Goal: Transaction & Acquisition: Purchase product/service

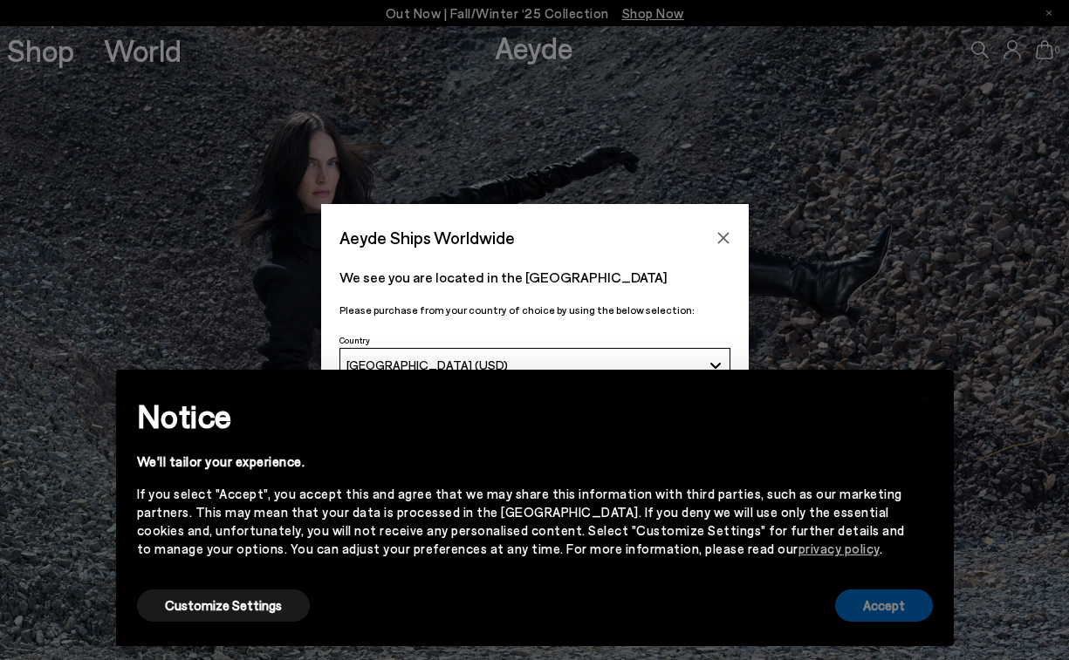
click at [894, 605] on button "Accept" at bounding box center [884, 606] width 98 height 32
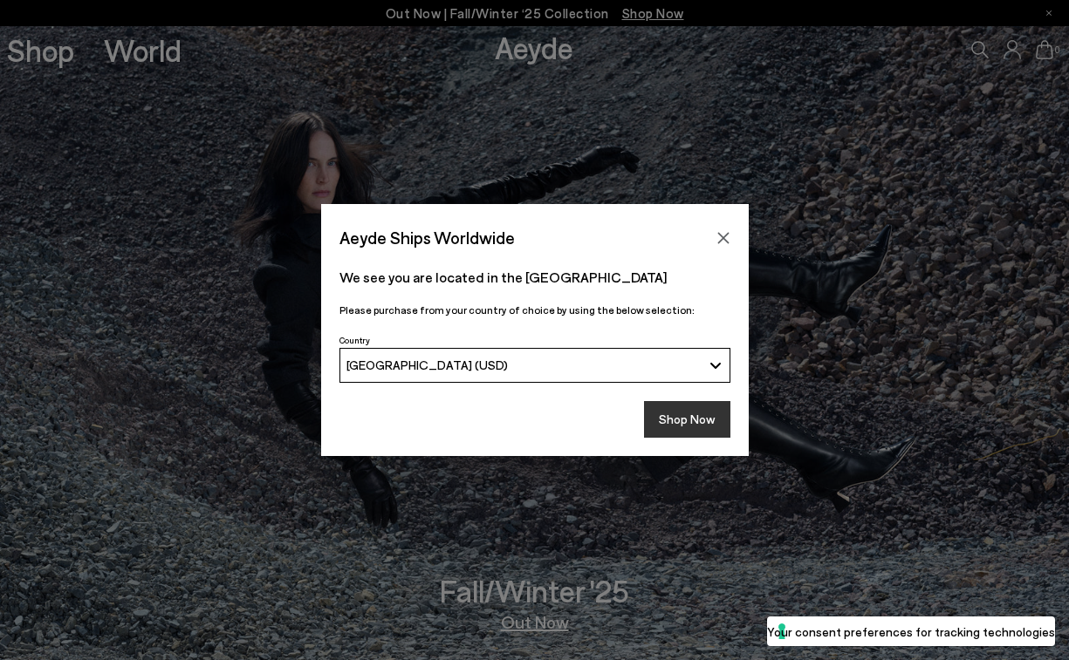
click at [707, 420] on button "Shop Now" at bounding box center [687, 419] width 86 height 37
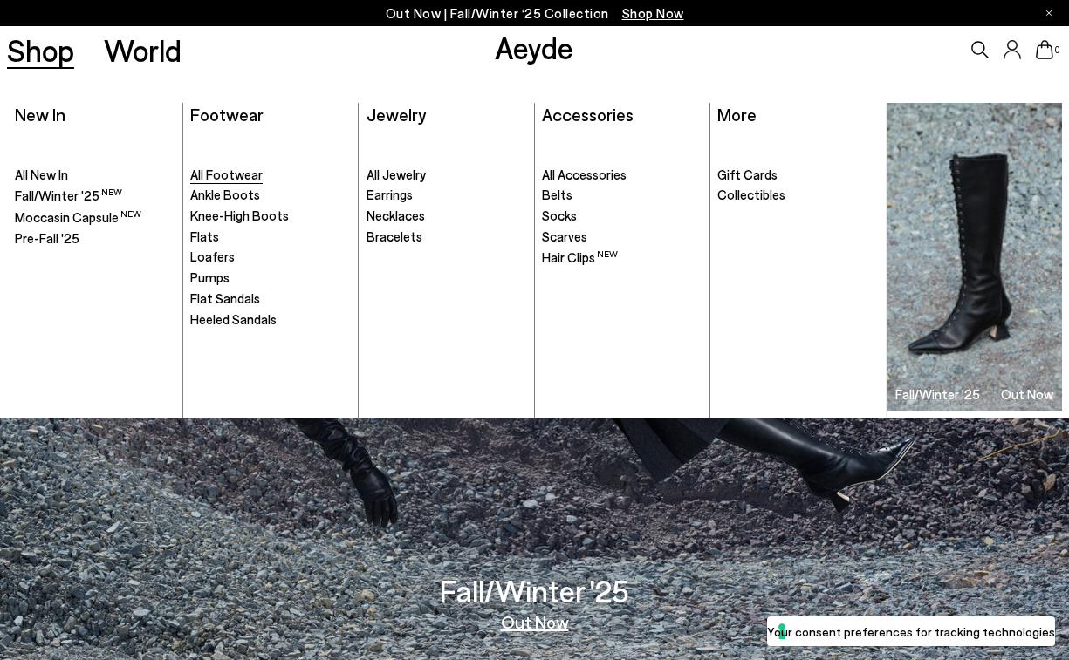
click at [219, 174] on span "All Footwear" at bounding box center [226, 175] width 72 height 16
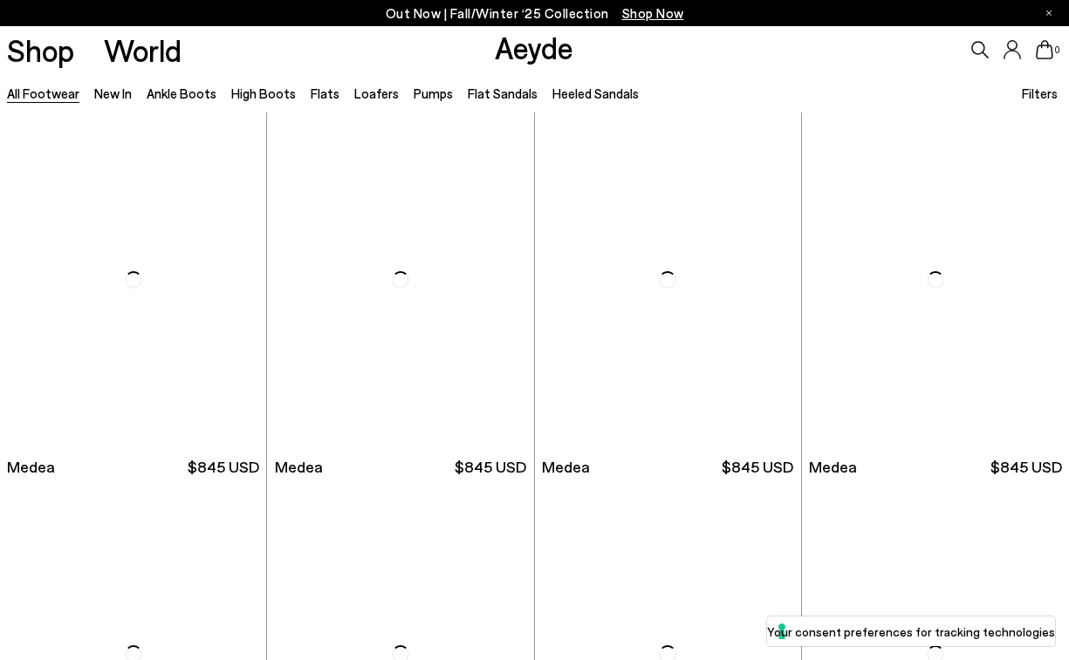
scroll to position [502, 0]
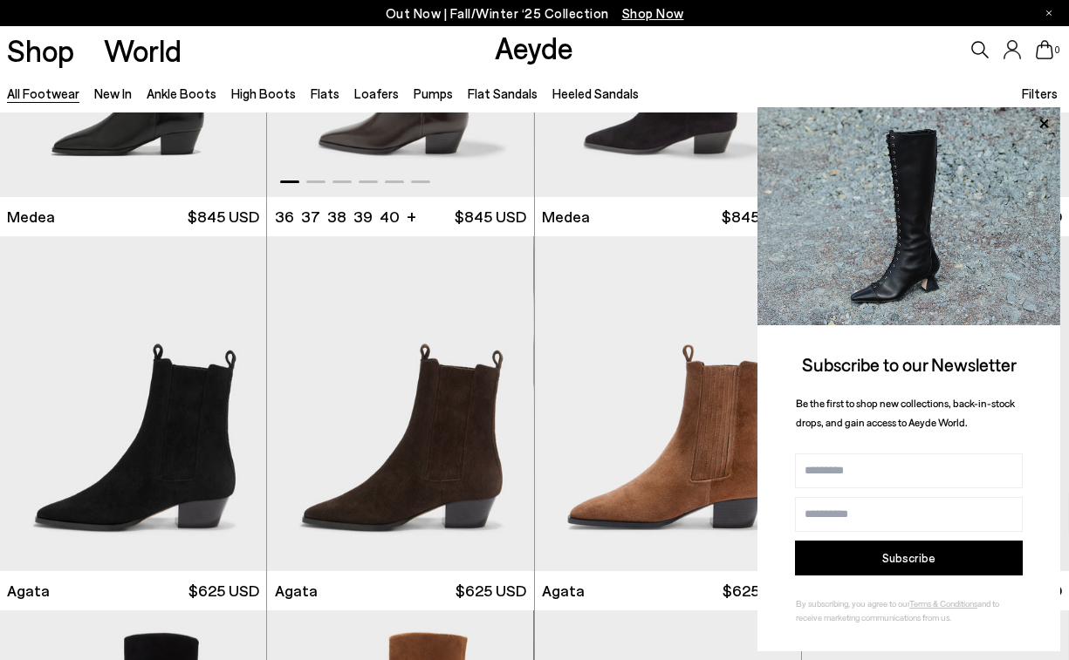
scroll to position [422, 0]
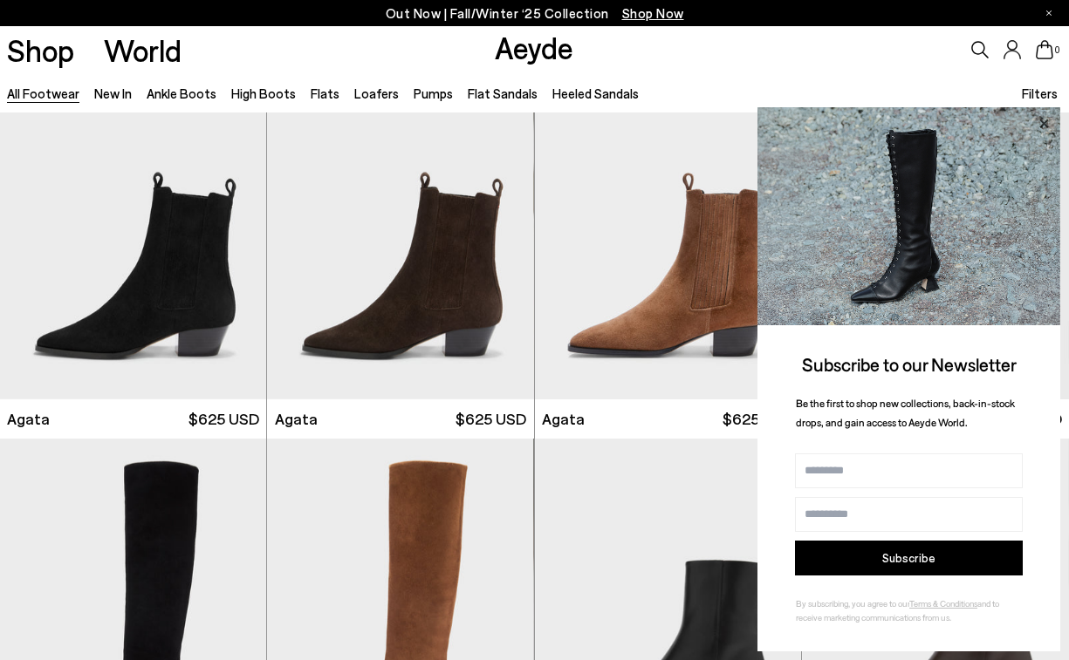
click at [1041, 120] on icon at bounding box center [1043, 124] width 23 height 23
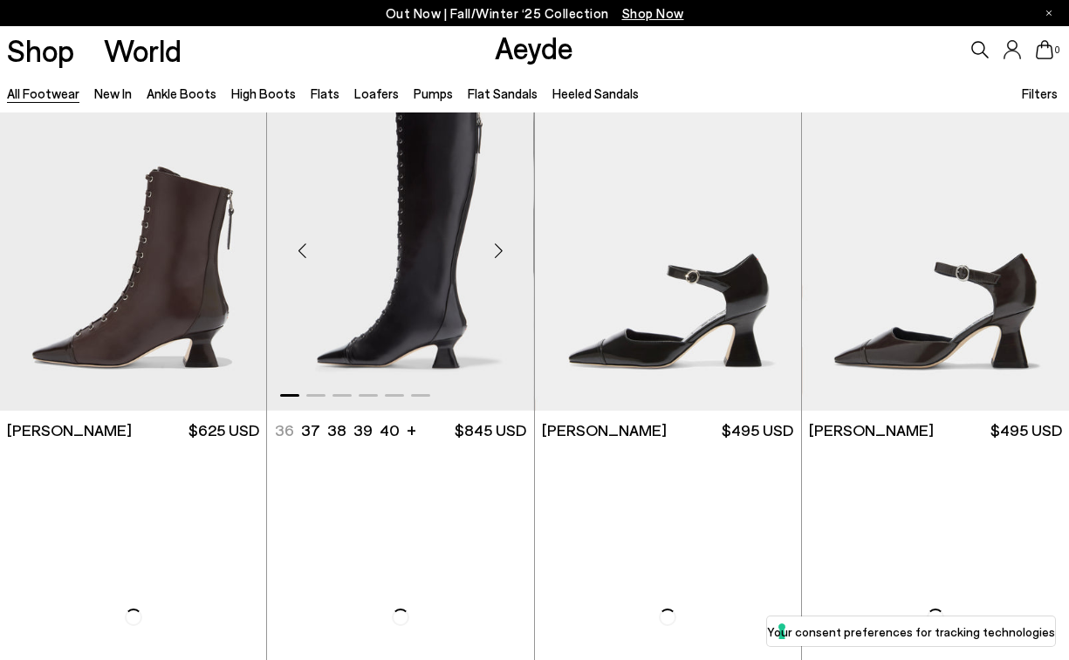
scroll to position [2581, 0]
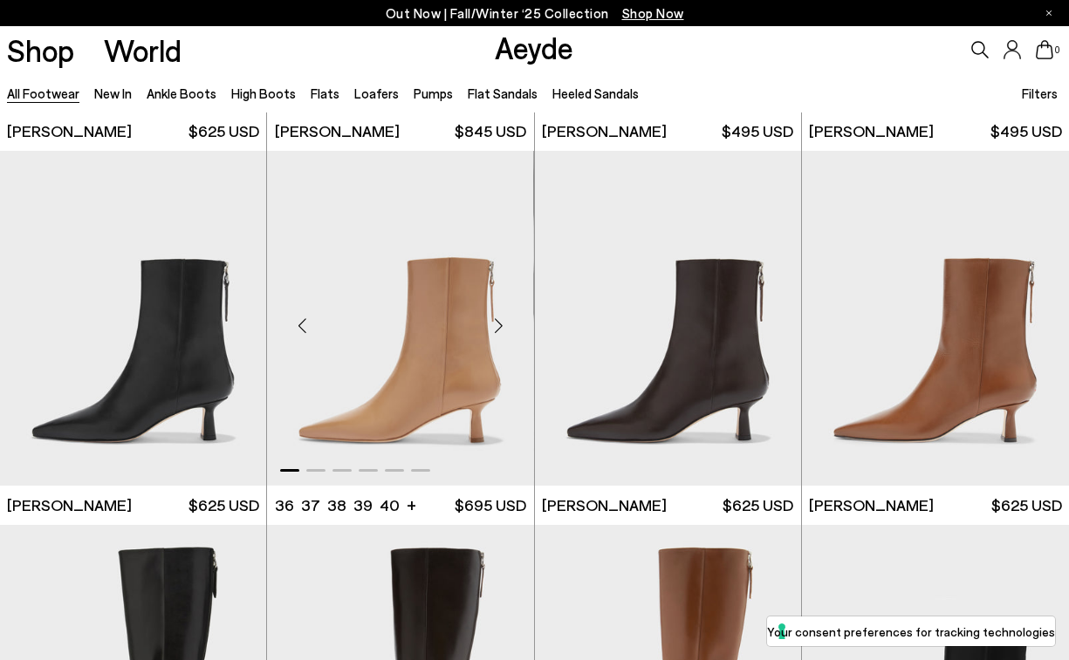
click at [441, 366] on img "1 / 6" at bounding box center [400, 318] width 266 height 335
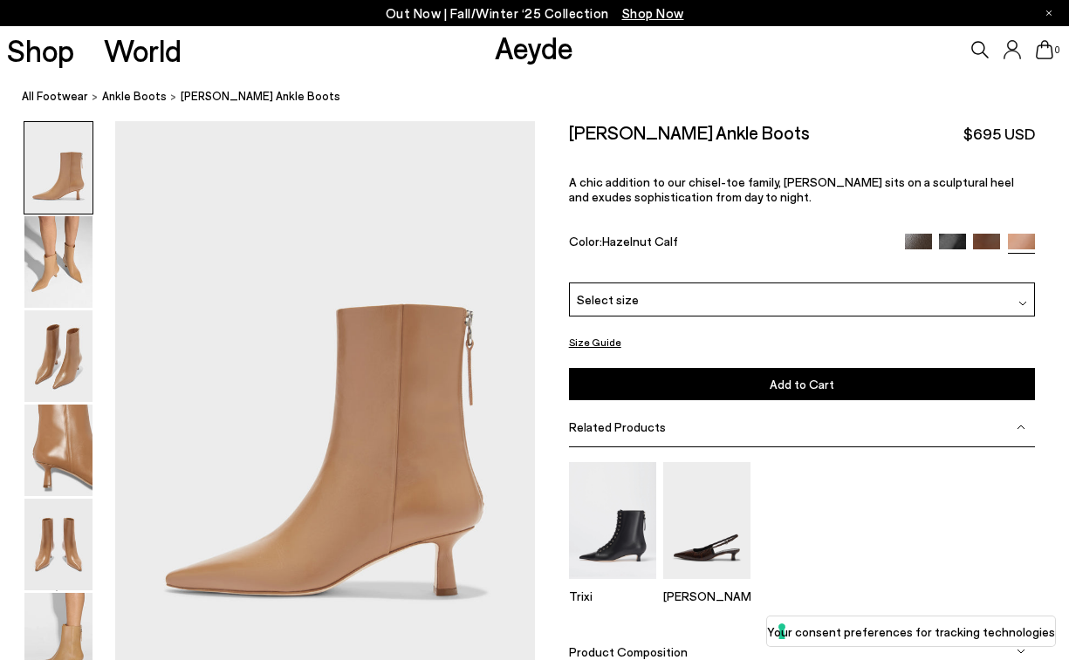
click at [705, 304] on div "Select size" at bounding box center [802, 300] width 466 height 34
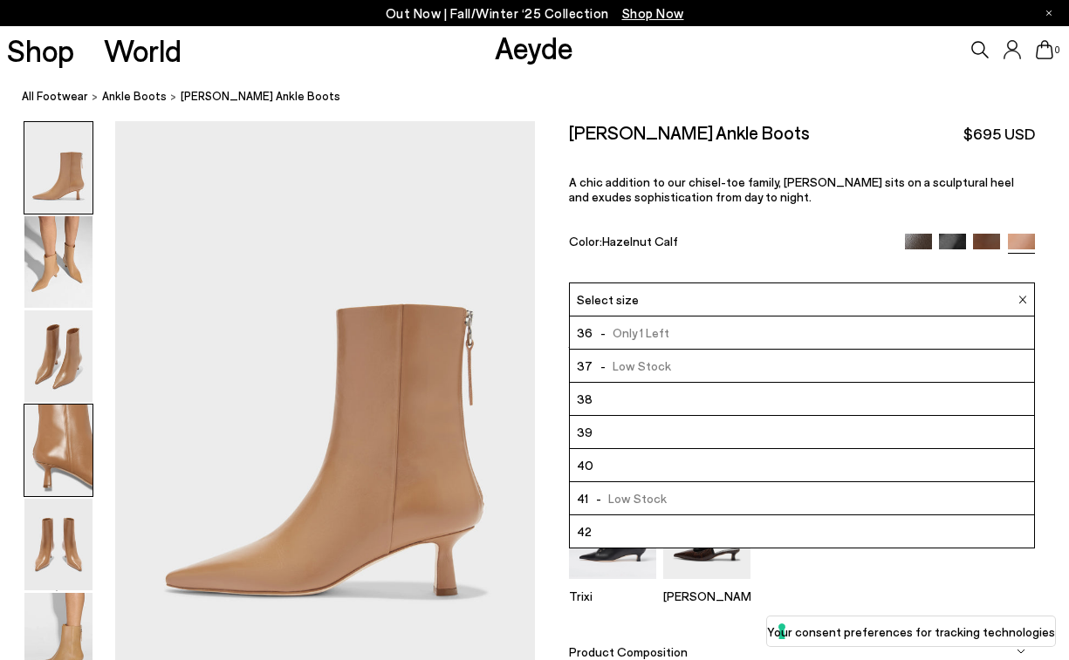
click at [62, 466] on img at bounding box center [58, 451] width 68 height 92
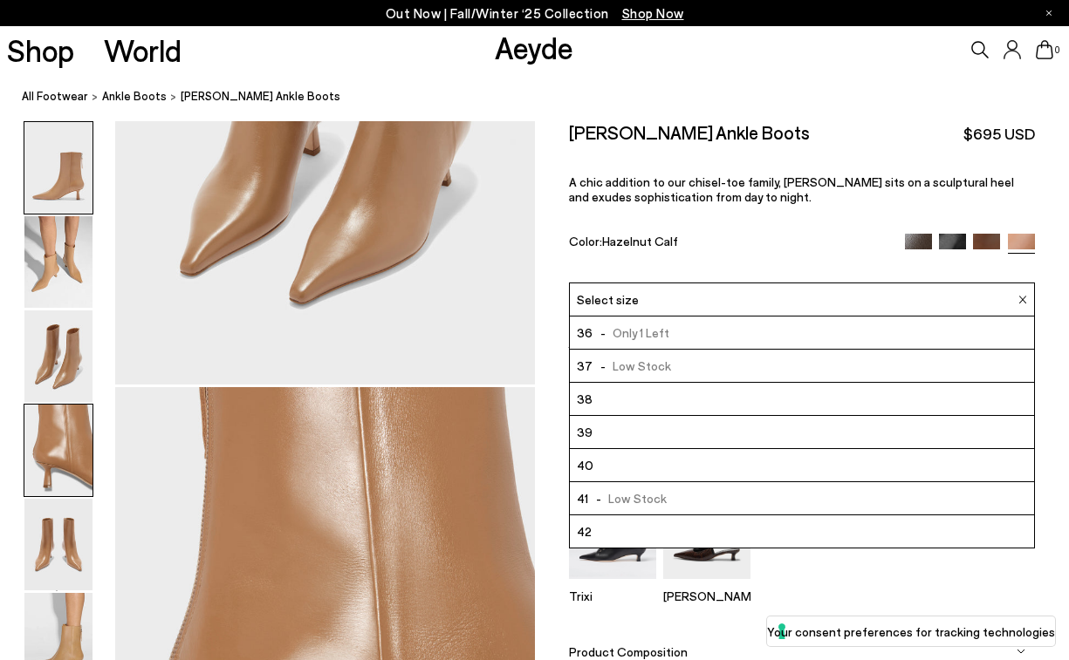
scroll to position [1685, 0]
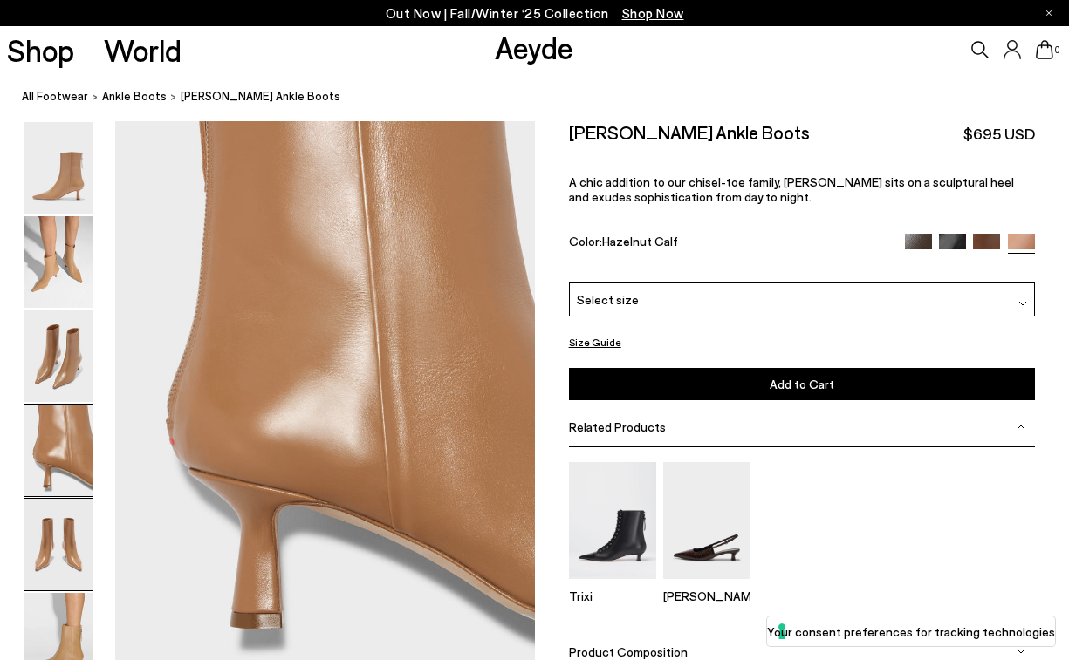
click at [65, 544] on img at bounding box center [58, 545] width 68 height 92
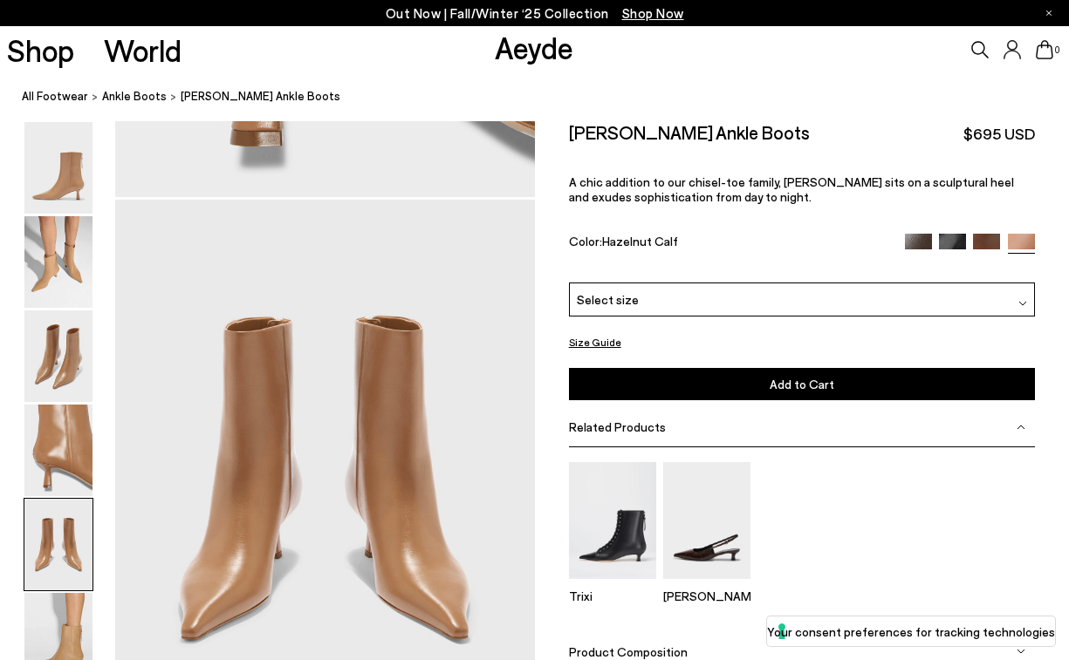
scroll to position [2246, 0]
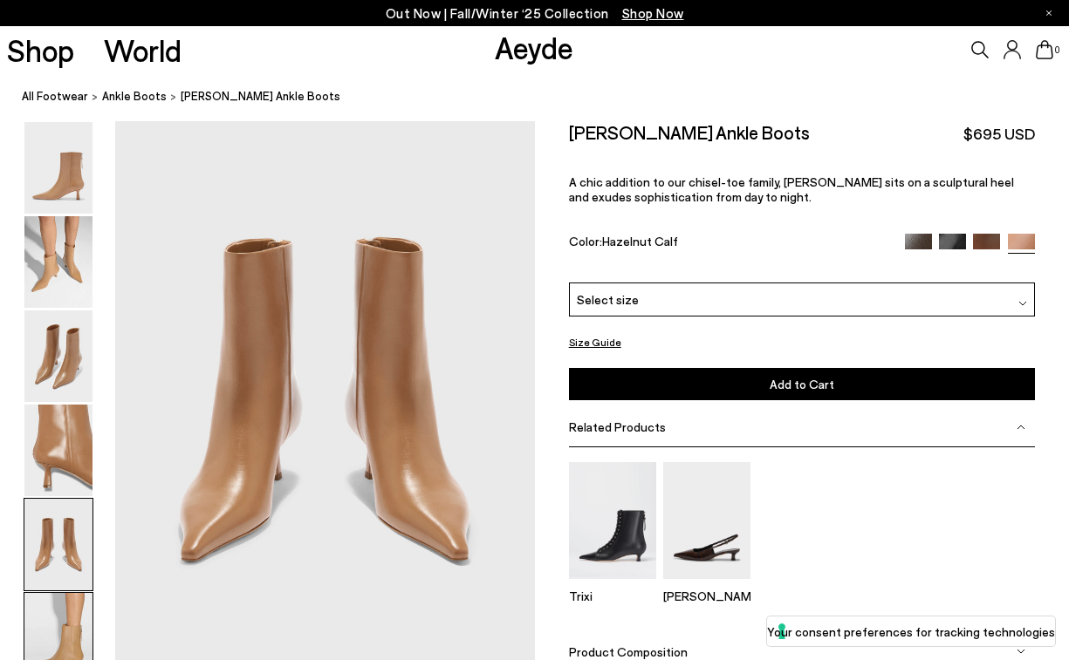
click at [65, 641] on img at bounding box center [58, 639] width 68 height 92
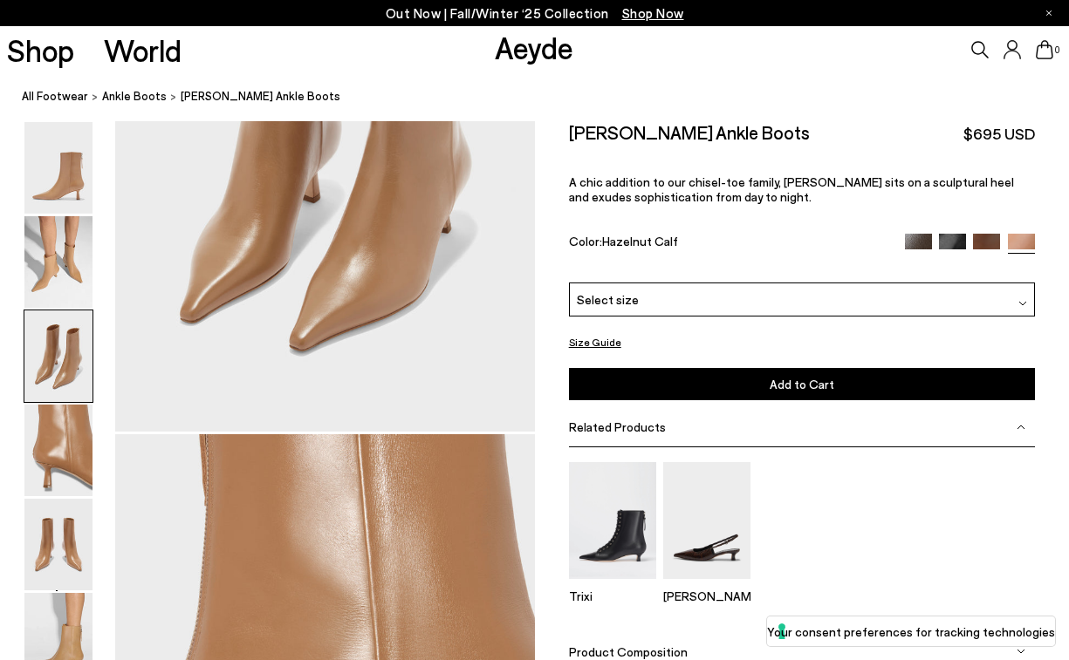
scroll to position [1292, 0]
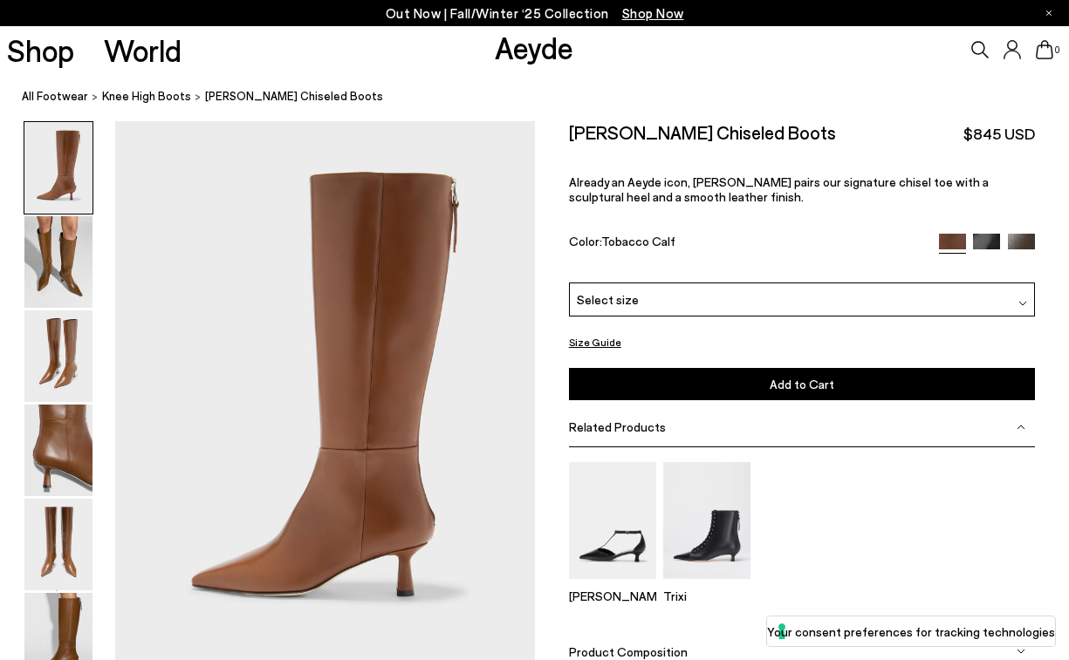
click at [988, 245] on img at bounding box center [986, 247] width 27 height 27
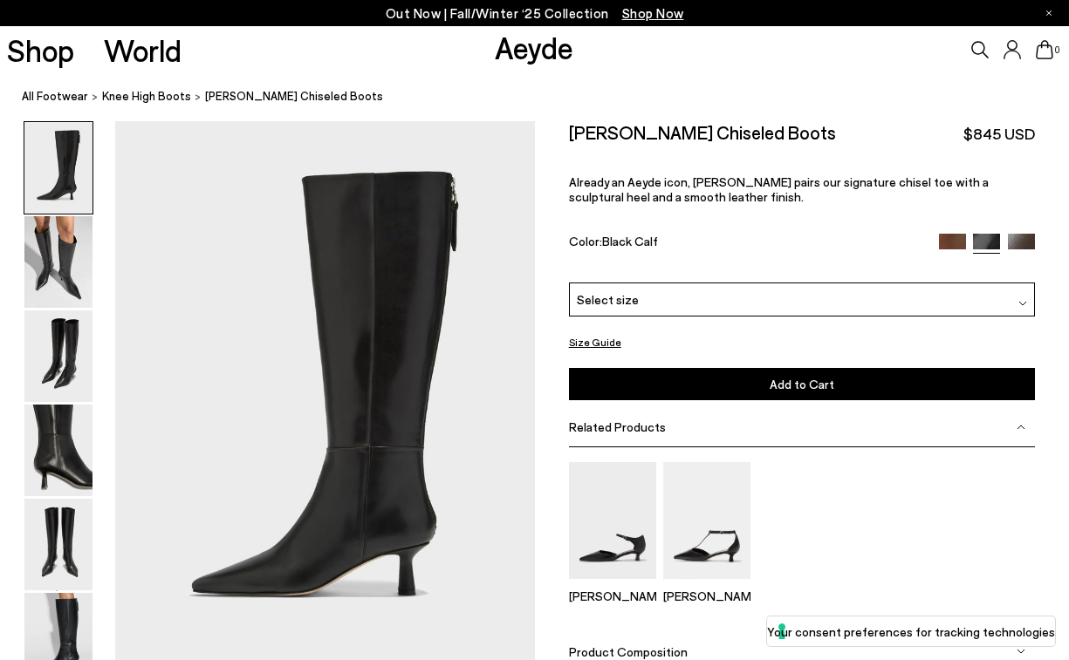
click at [1023, 245] on img at bounding box center [1021, 247] width 27 height 27
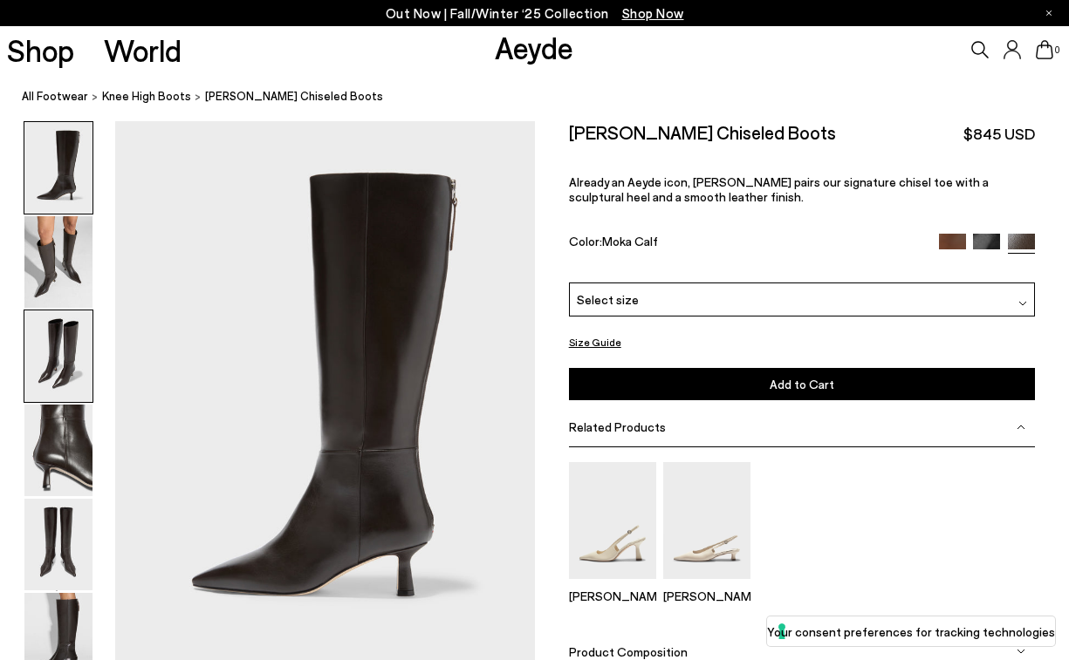
click at [72, 365] on img at bounding box center [58, 357] width 68 height 92
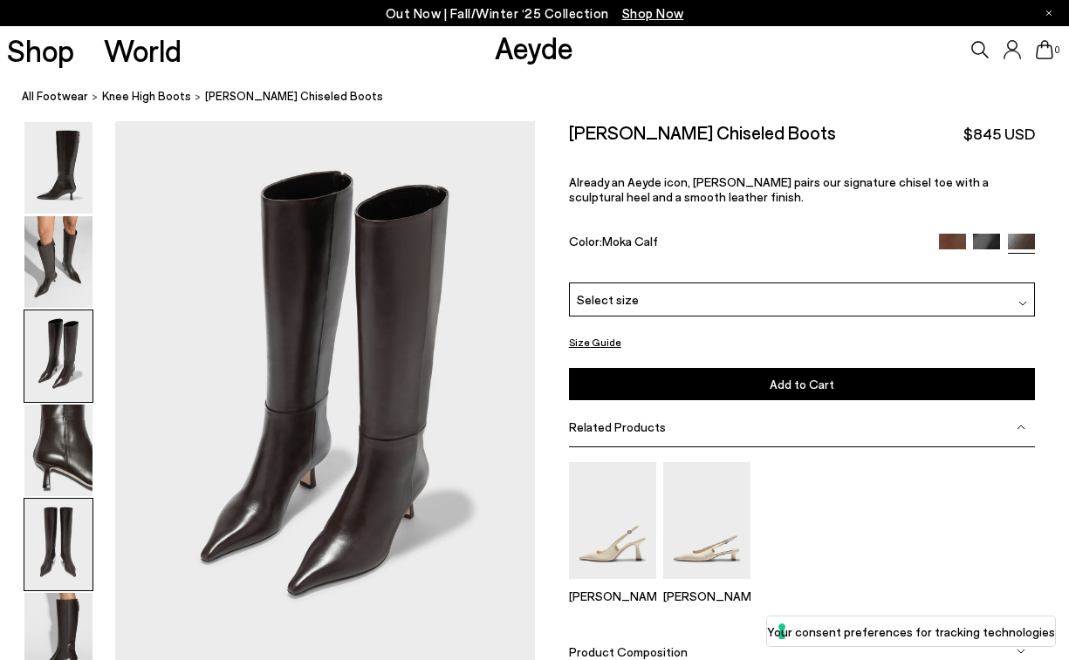
click at [59, 536] on img at bounding box center [58, 545] width 68 height 92
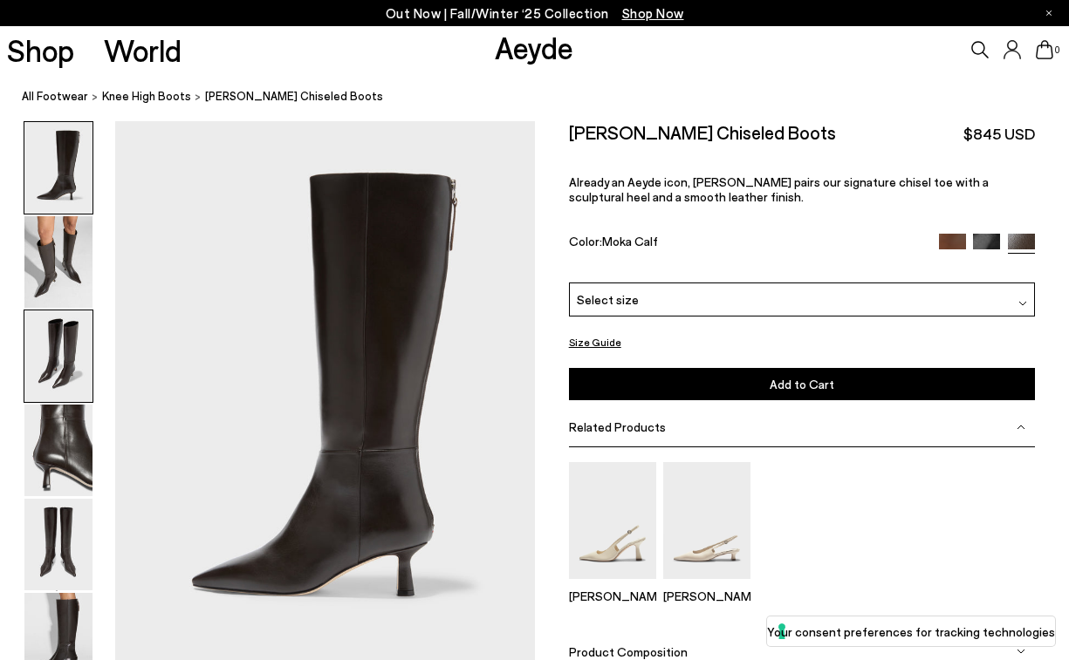
scroll to position [0, 0]
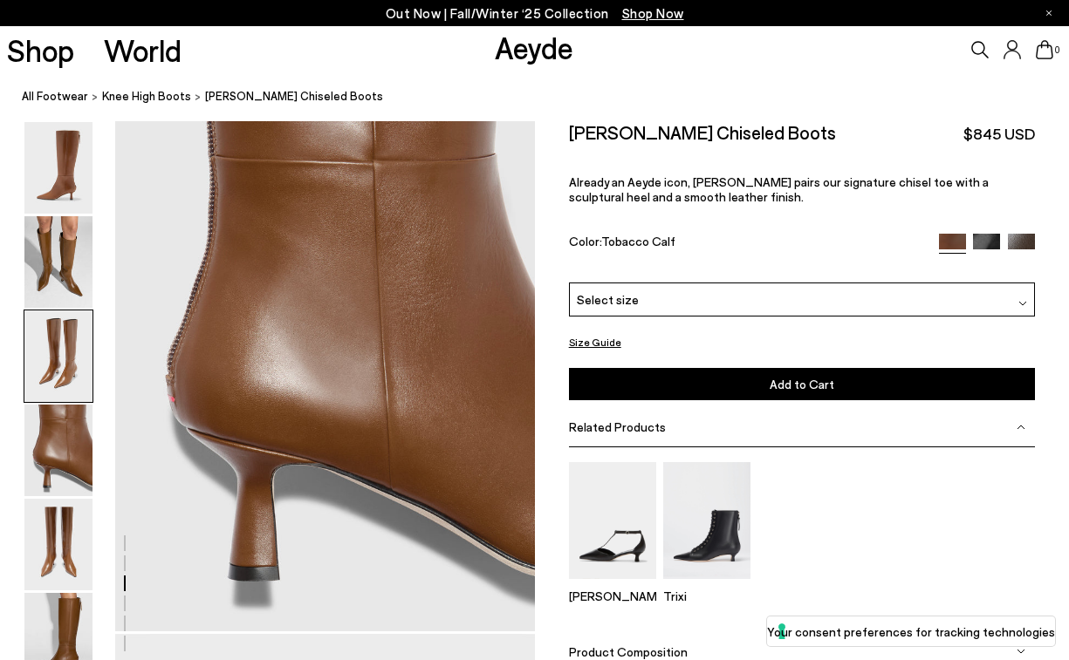
scroll to position [1890, 0]
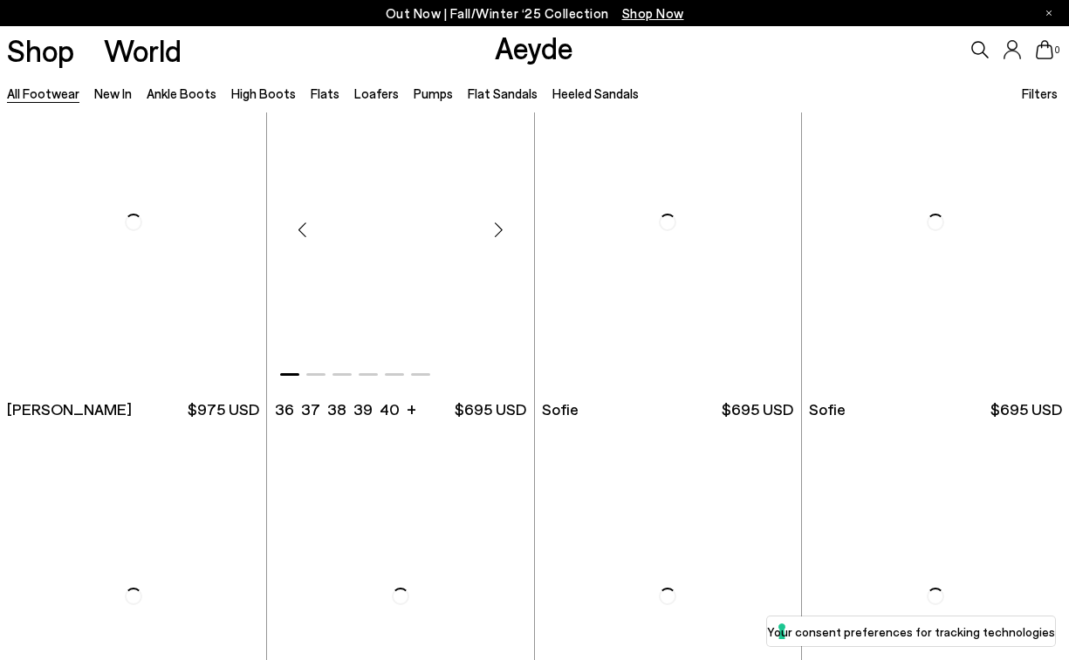
scroll to position [4844, 0]
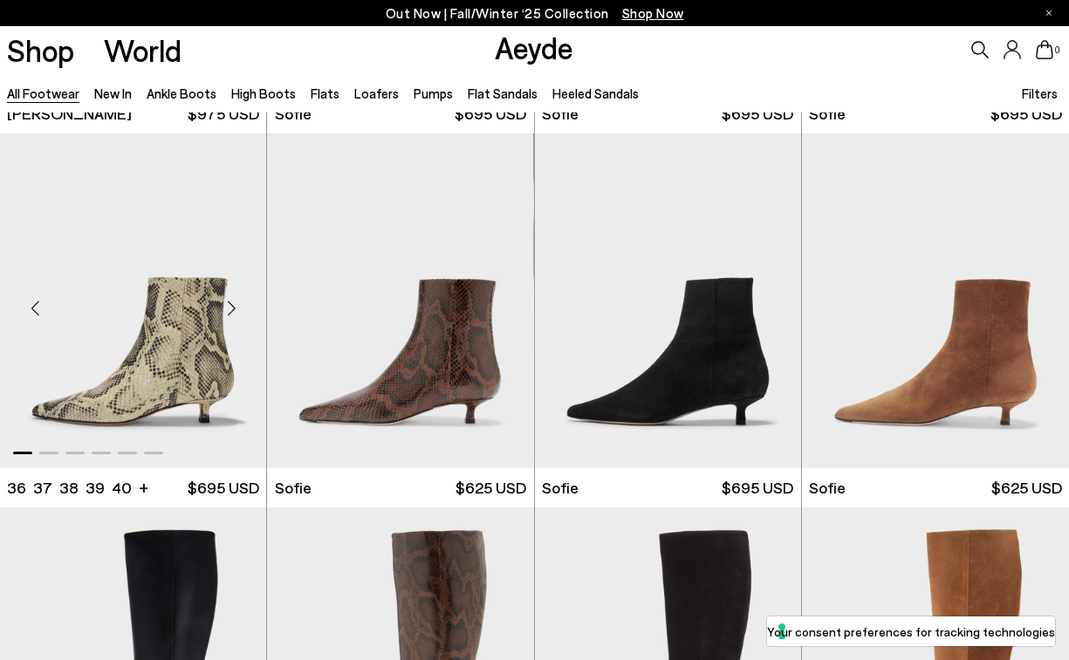
scroll to position [5226, 0]
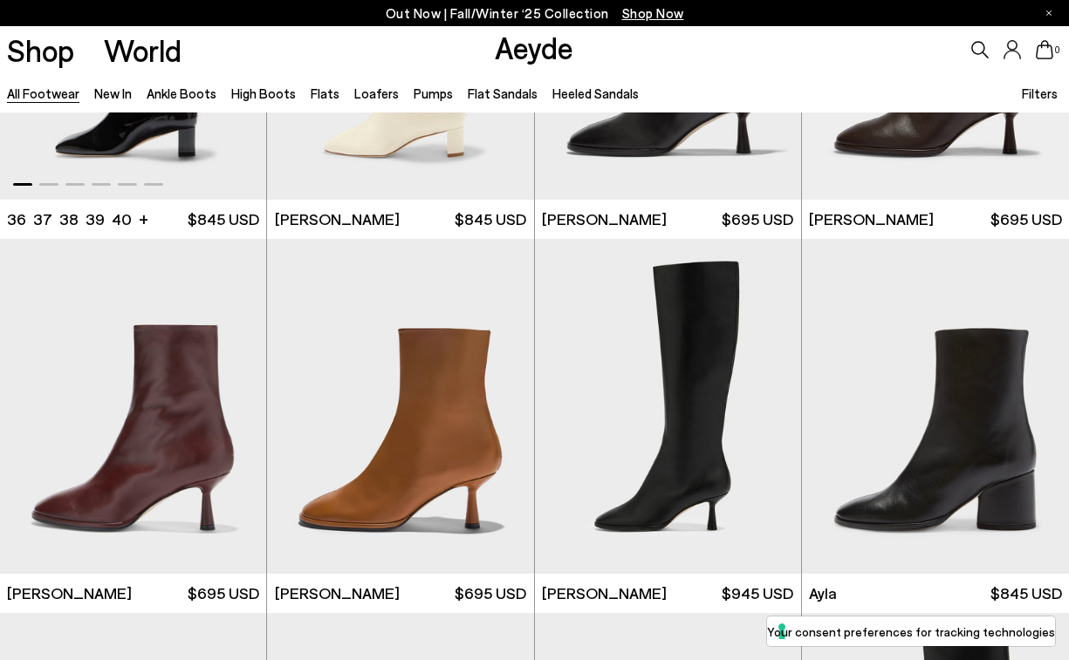
scroll to position [7462, 0]
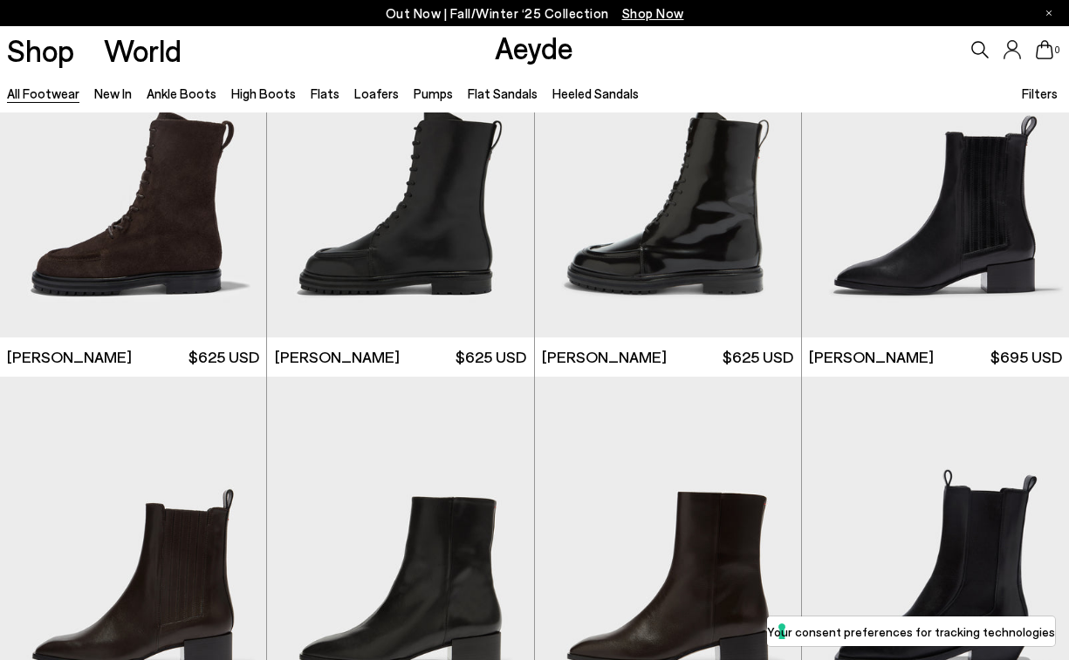
scroll to position [10298, 0]
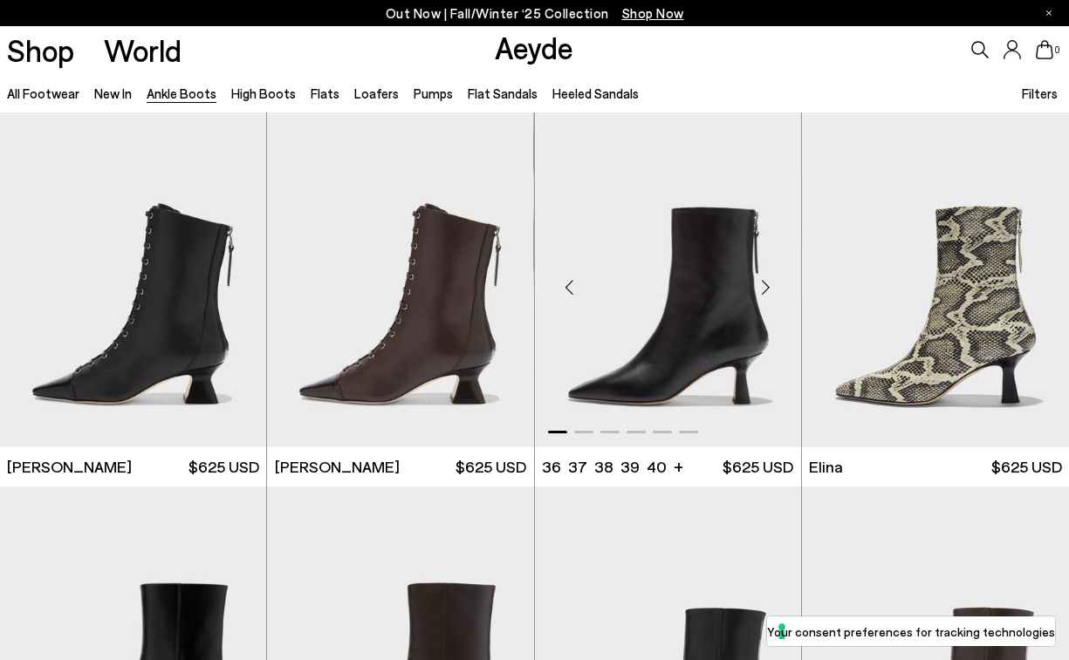
click at [730, 299] on img "1 / 6" at bounding box center [668, 280] width 266 height 335
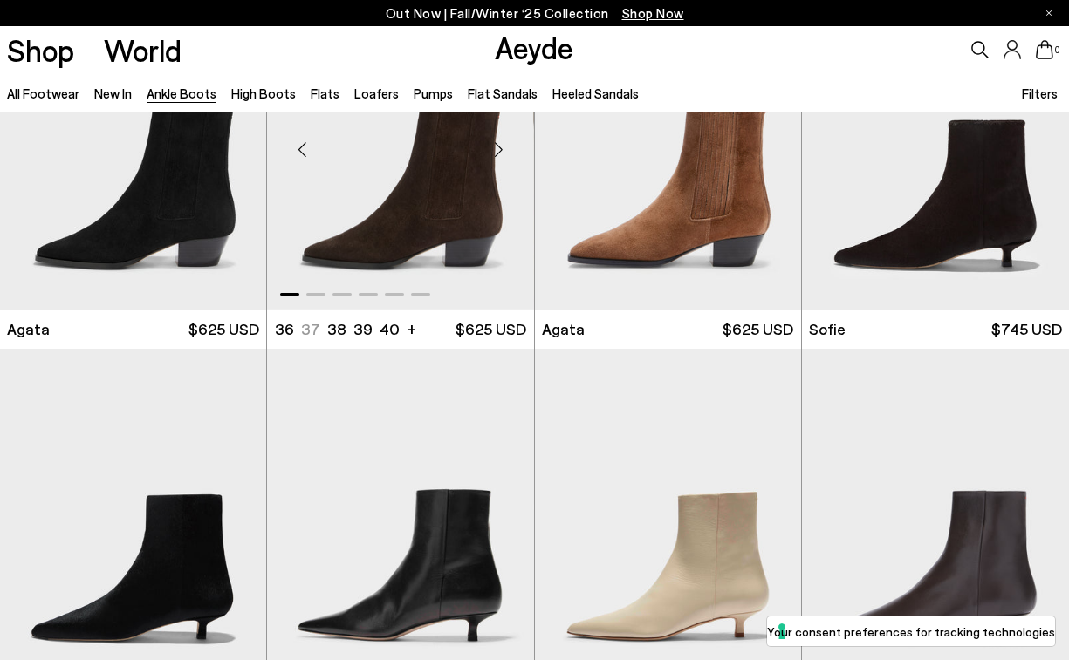
scroll to position [1066, 0]
